Goal: Information Seeking & Learning: Learn about a topic

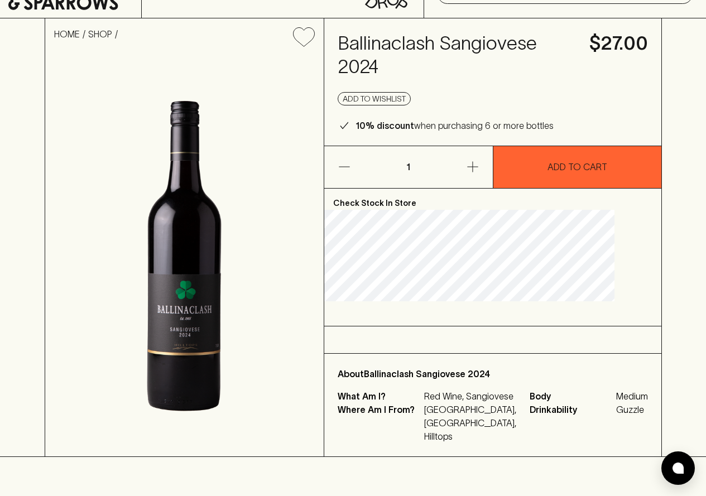
scroll to position [56, 0]
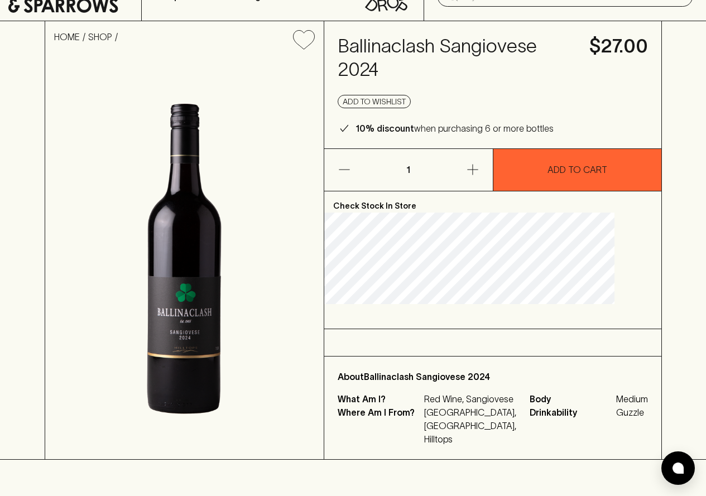
click at [214, 315] on img at bounding box center [184, 259] width 279 height 401
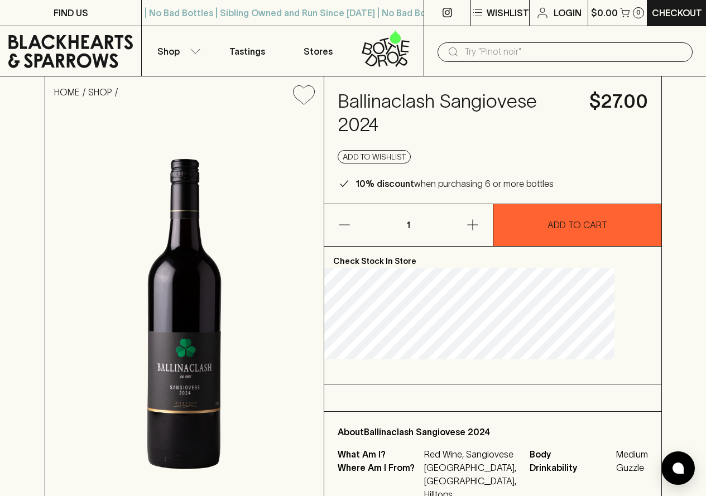
scroll to position [0, 0]
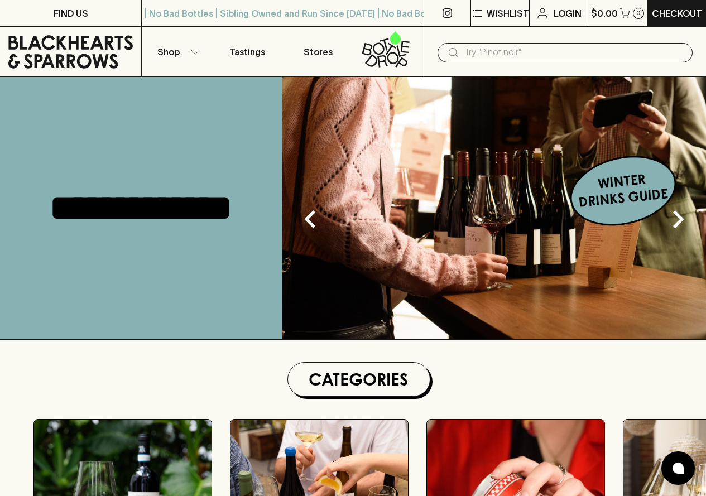
click at [181, 57] on button "Shop" at bounding box center [177, 52] width 70 height 50
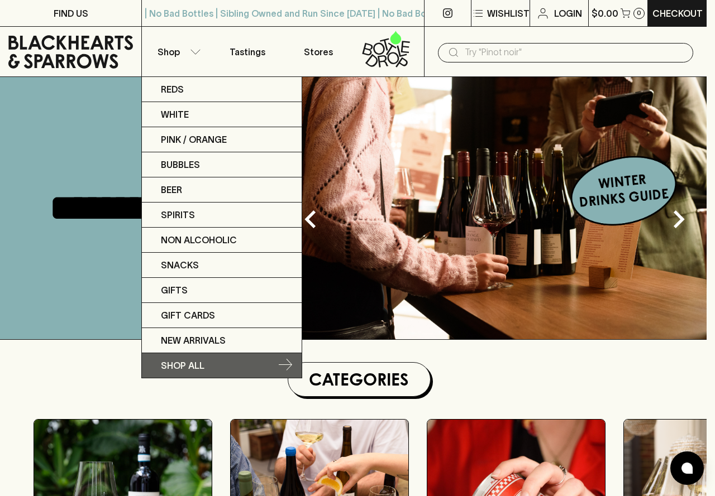
click at [207, 361] on link "SHOP ALL" at bounding box center [222, 365] width 160 height 25
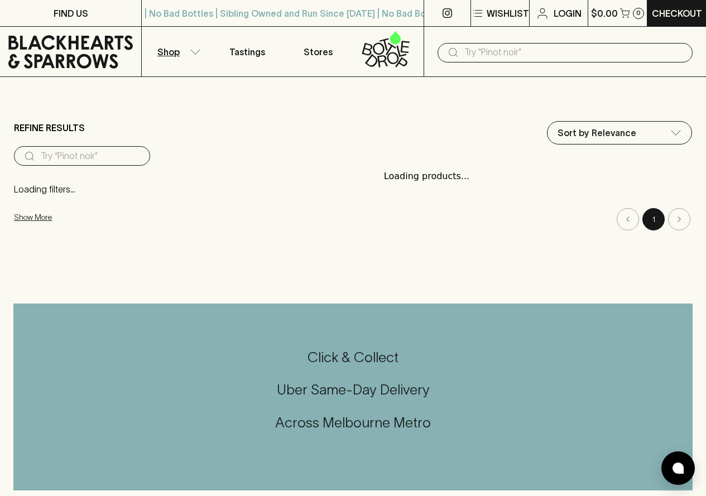
click at [617, 138] on body "FIND US | No Bad Bottles | Sibling Owned and Run Since [DATE] | No Bad Bottles …" at bounding box center [353, 492] width 706 height 985
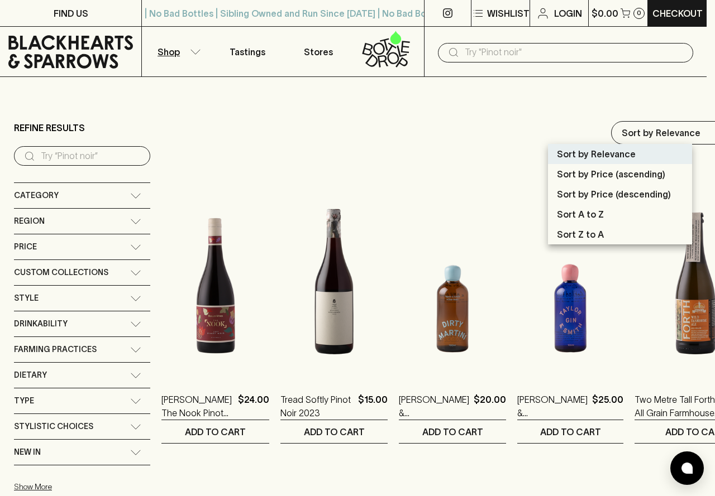
click at [441, 125] on div at bounding box center [357, 248] width 715 height 496
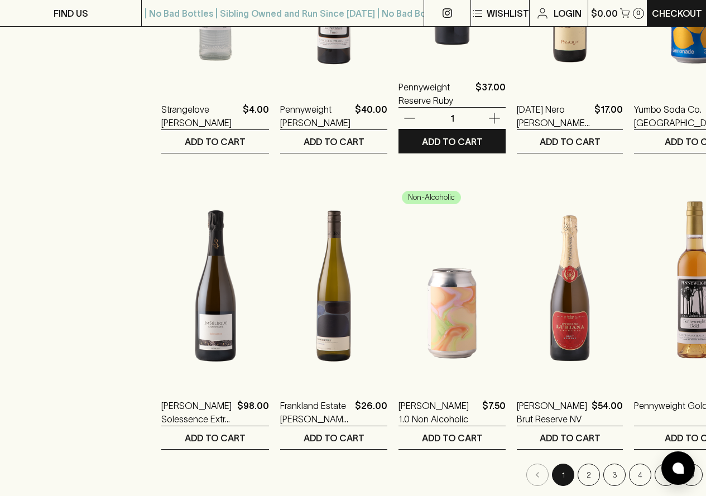
scroll to position [893, 0]
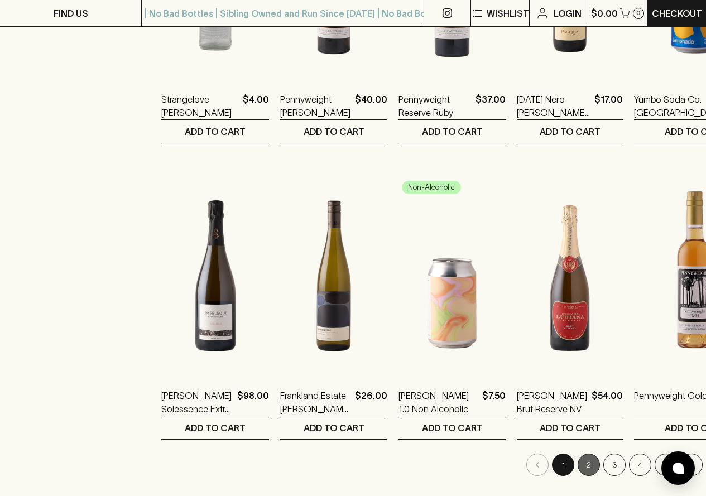
click at [578, 470] on button "2" at bounding box center [589, 465] width 22 height 22
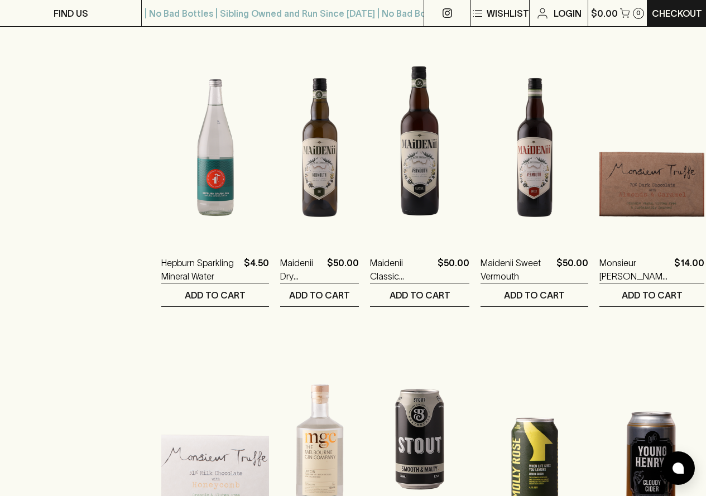
scroll to position [893, 0]
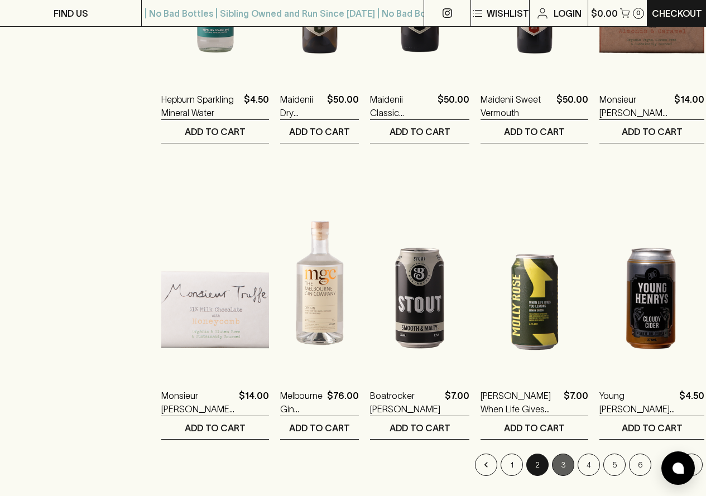
click at [552, 467] on button "3" at bounding box center [563, 465] width 22 height 22
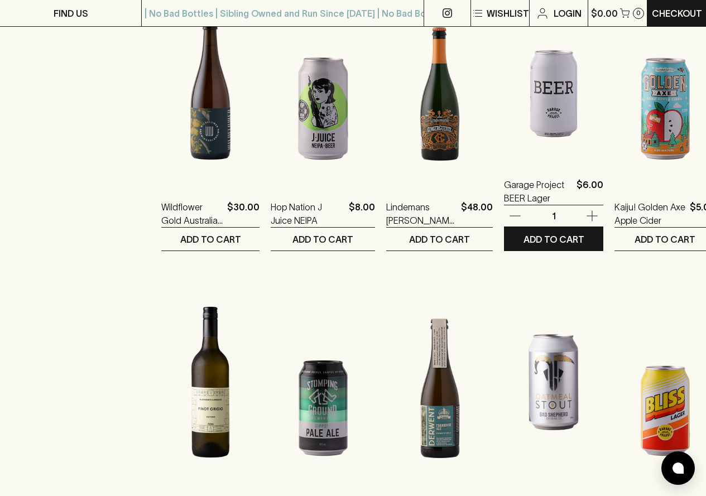
scroll to position [1005, 0]
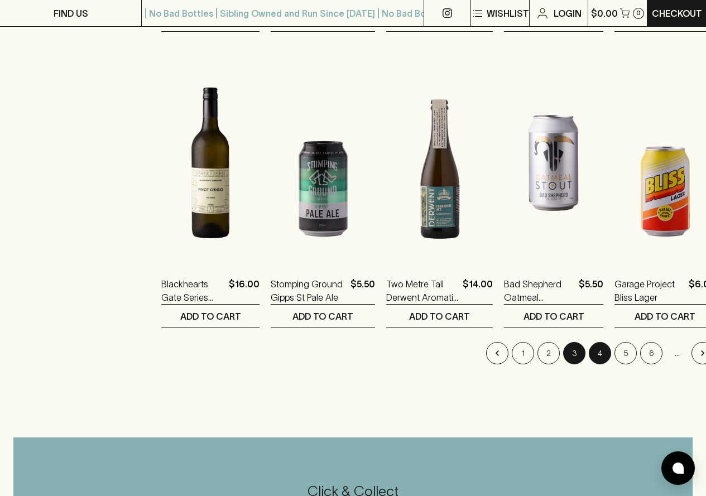
click at [589, 359] on button "4" at bounding box center [600, 353] width 22 height 22
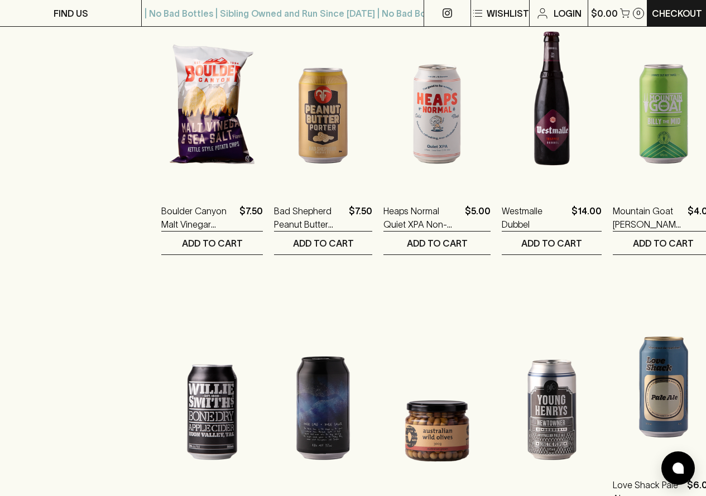
scroll to position [1061, 0]
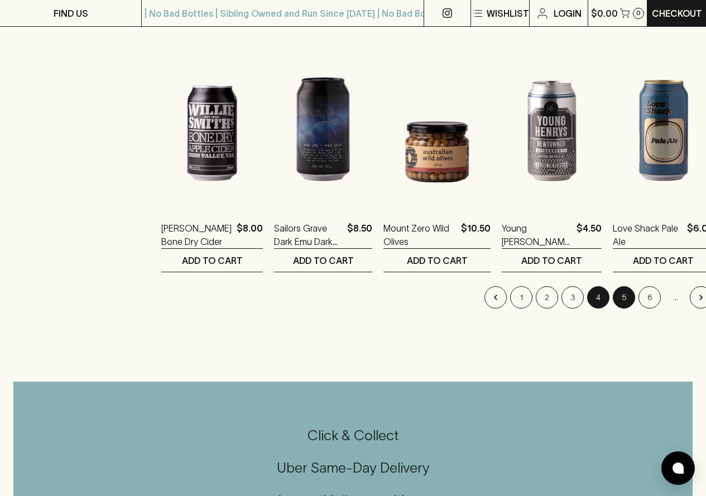
click at [613, 302] on button "5" at bounding box center [624, 297] width 22 height 22
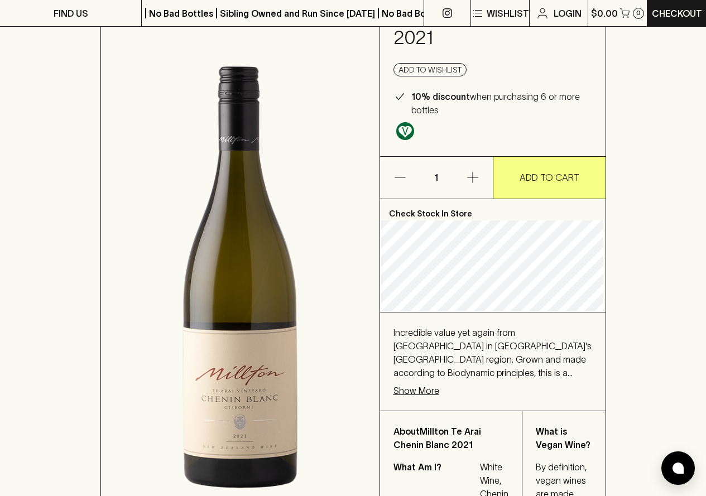
scroll to position [112, 0]
